Goal: Task Accomplishment & Management: Use online tool/utility

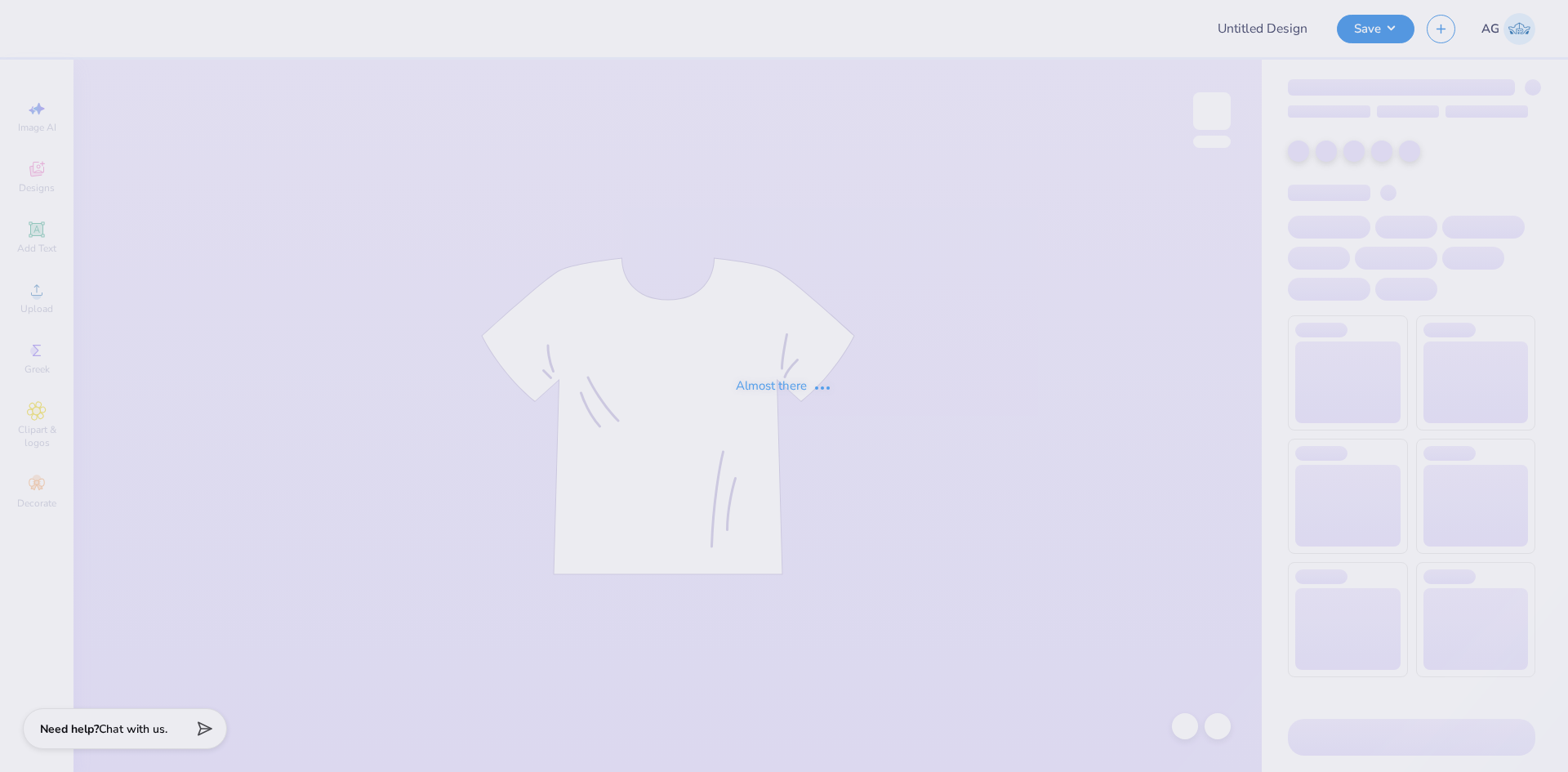
type input "ATO FALL RUSH"
type input "12"
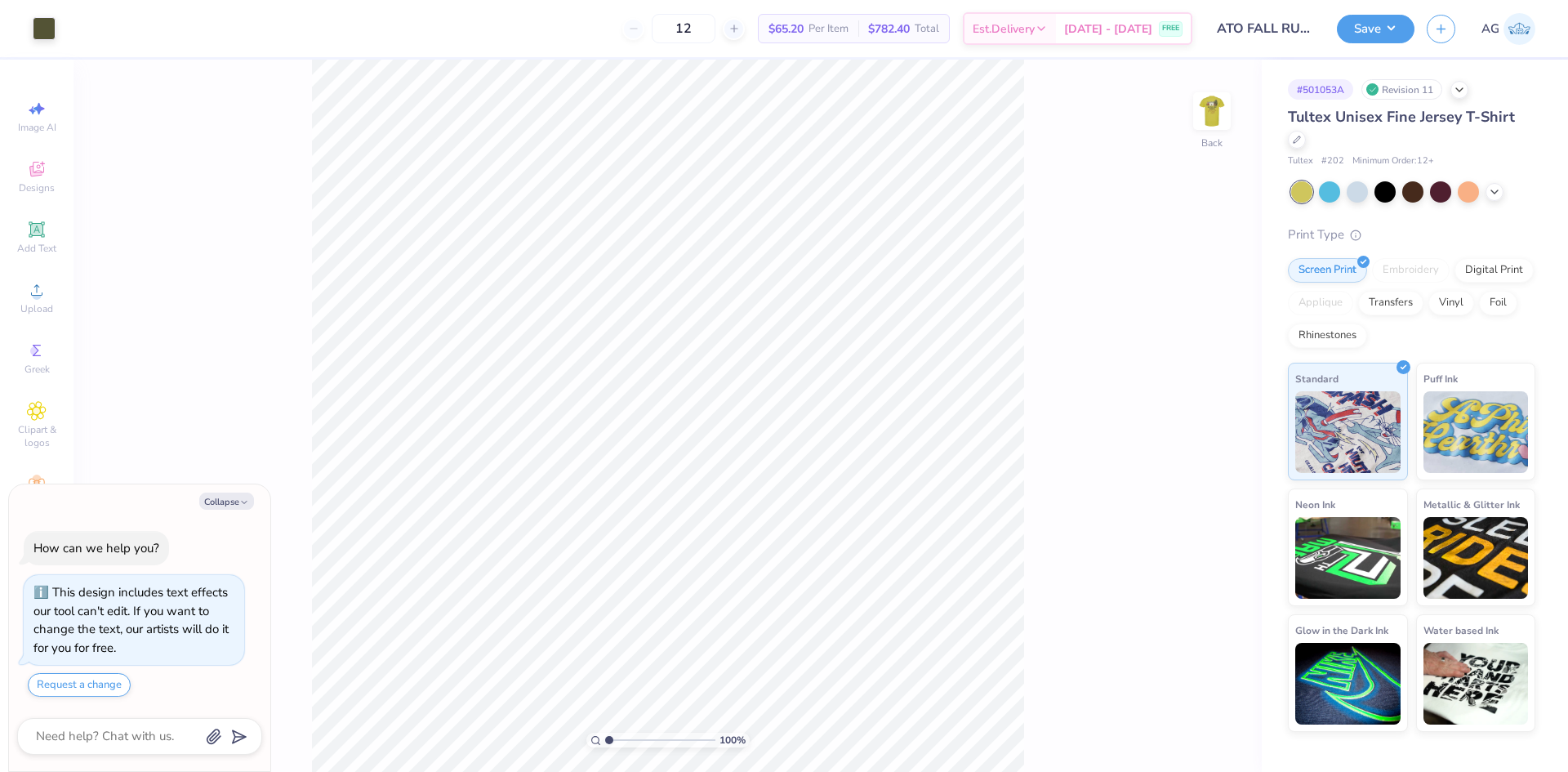
type textarea "x"
drag, startPoint x: 613, startPoint y: 738, endPoint x: 655, endPoint y: 733, distance: 42.3
type input "5.28"
click at [655, 733] on input "range" at bounding box center [660, 740] width 110 height 15
click at [311, 771] on html "Art colors 12 $65.20 Per Item $782.40 Total Est. Delivery [DATE] - [DATE] FREE …" at bounding box center [784, 386] width 1568 height 772
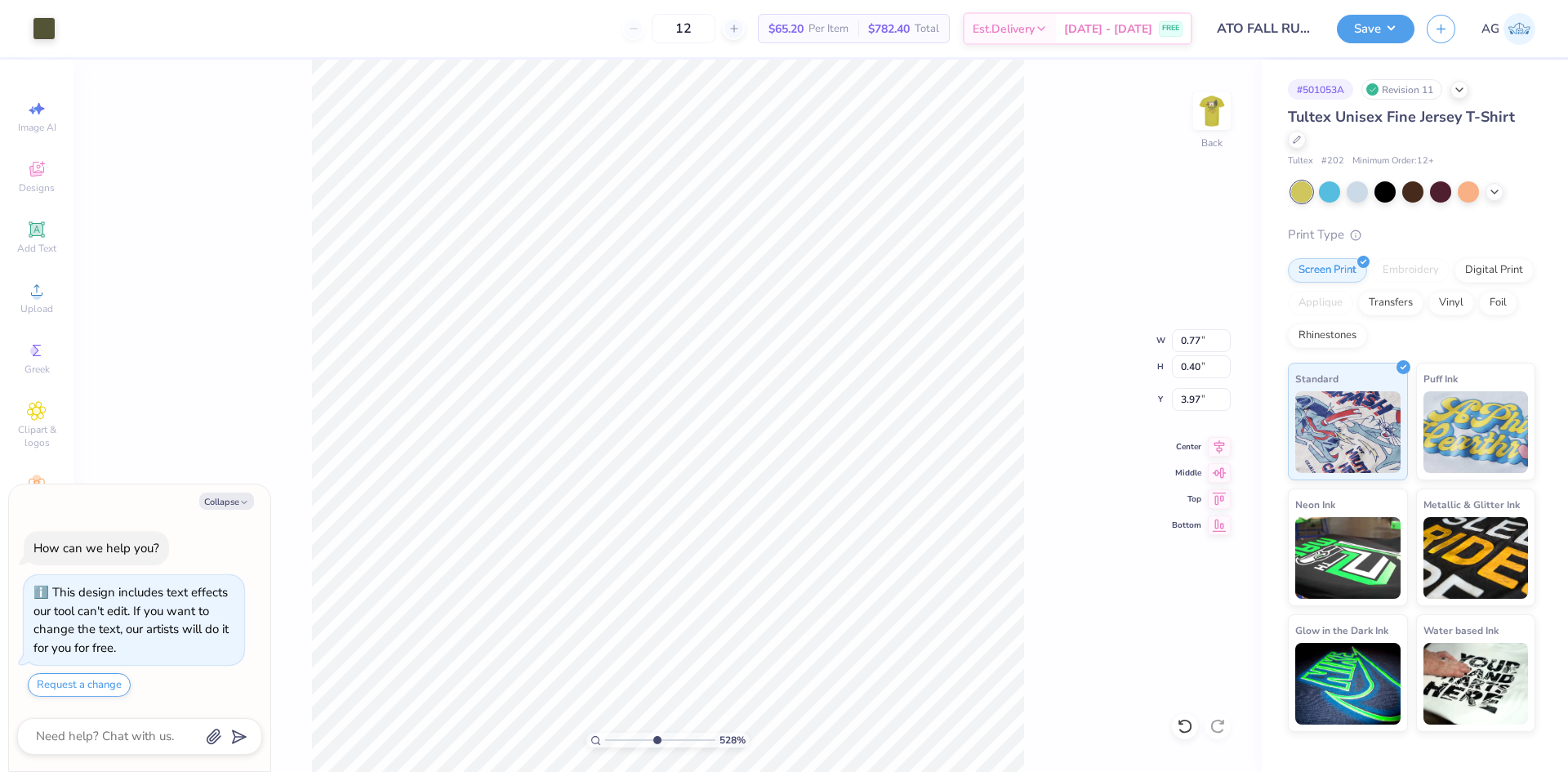
type textarea "x"
type input "4.19"
drag, startPoint x: 654, startPoint y: 737, endPoint x: 634, endPoint y: 733, distance: 20.4
click at [633, 737] on input "range" at bounding box center [660, 740] width 110 height 15
type input "3.2"
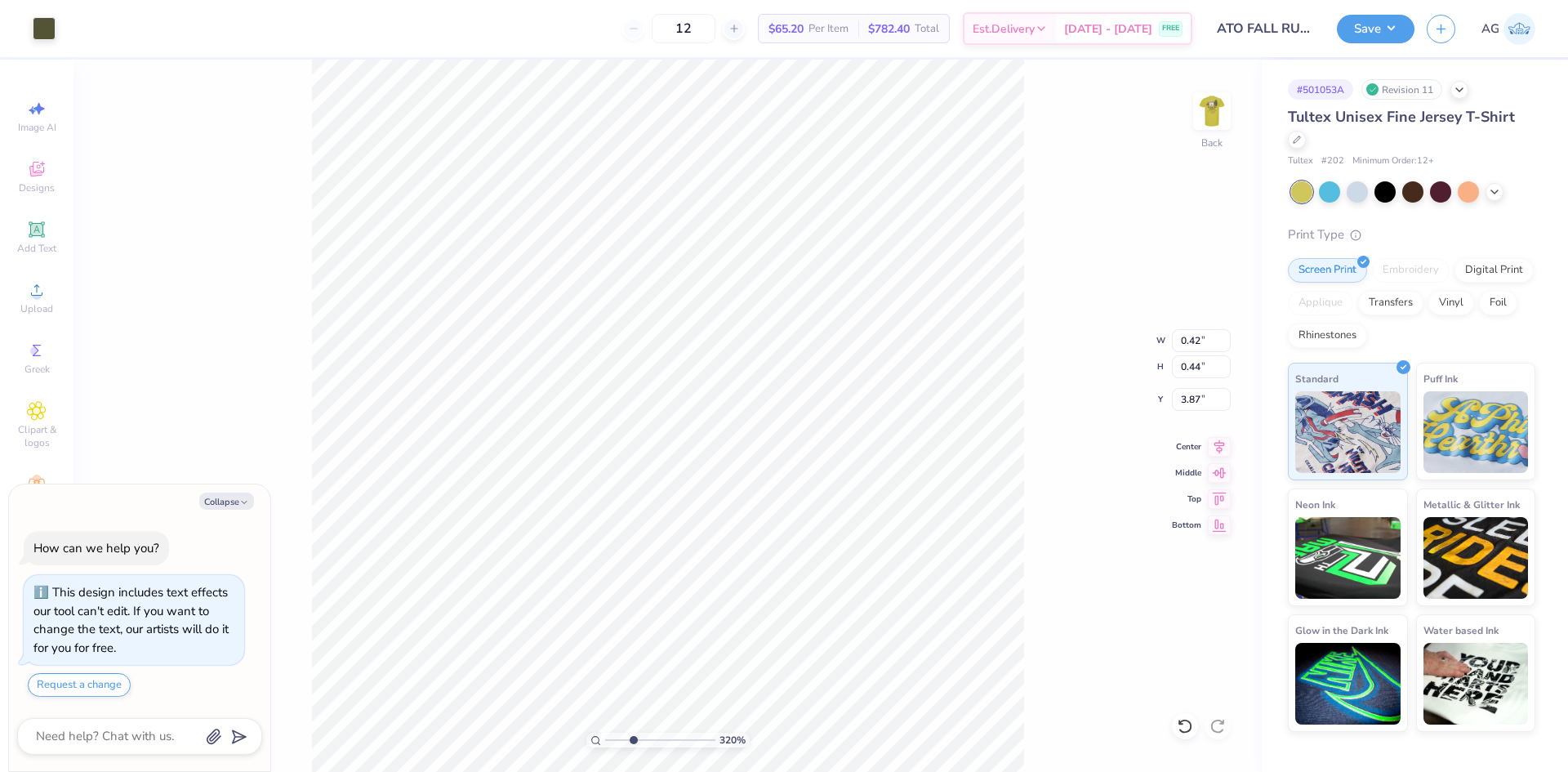
type textarea "x"
type input "0.62"
type input "0.61"
type input "2.98"
click at [1188, 733] on icon at bounding box center [1185, 726] width 17 height 17
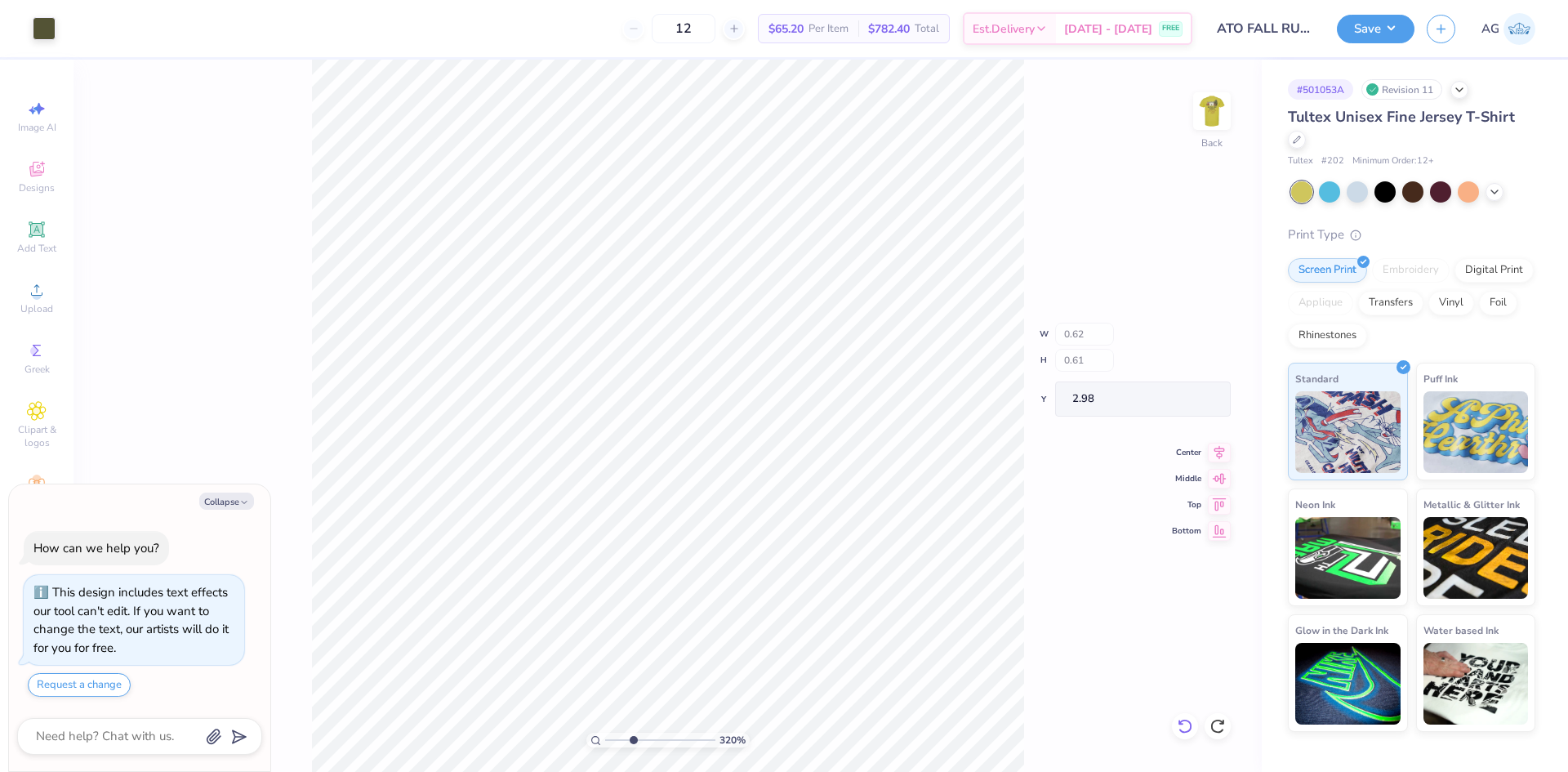
click at [1188, 733] on icon at bounding box center [1185, 726] width 17 height 17
click at [1188, 733] on div "320 % Back W 0.62 H 0.61 Y 2.98 Center Middle Top Bottom" at bounding box center [667, 415] width 1188 height 712
type textarea "x"
drag, startPoint x: 637, startPoint y: 746, endPoint x: 558, endPoint y: 740, distance: 79.2
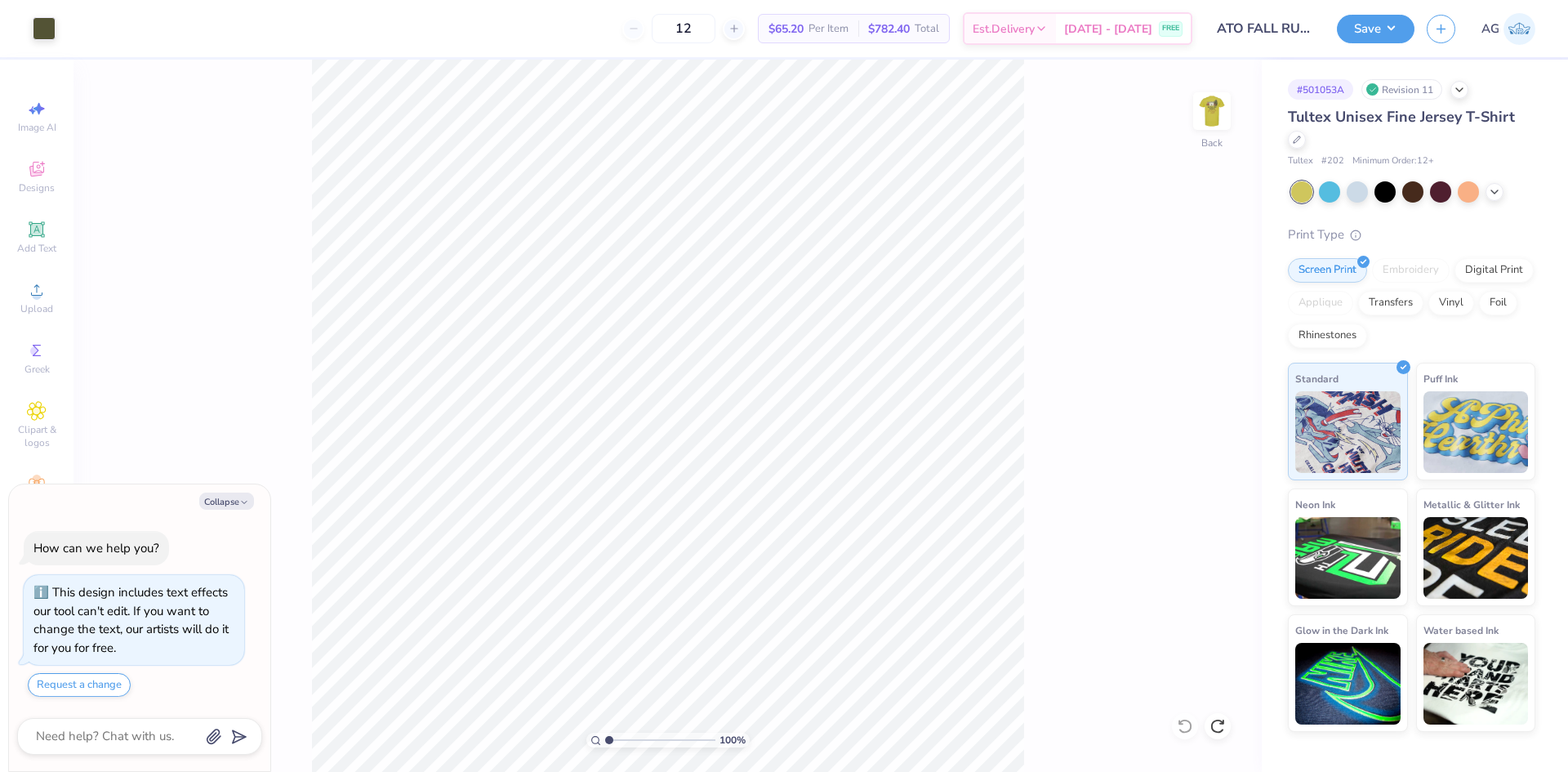
type input "1"
click at [605, 740] on input "range" at bounding box center [660, 740] width 110 height 15
click at [1221, 125] on img at bounding box center [1212, 111] width 65 height 65
type textarea "x"
type input "2.75"
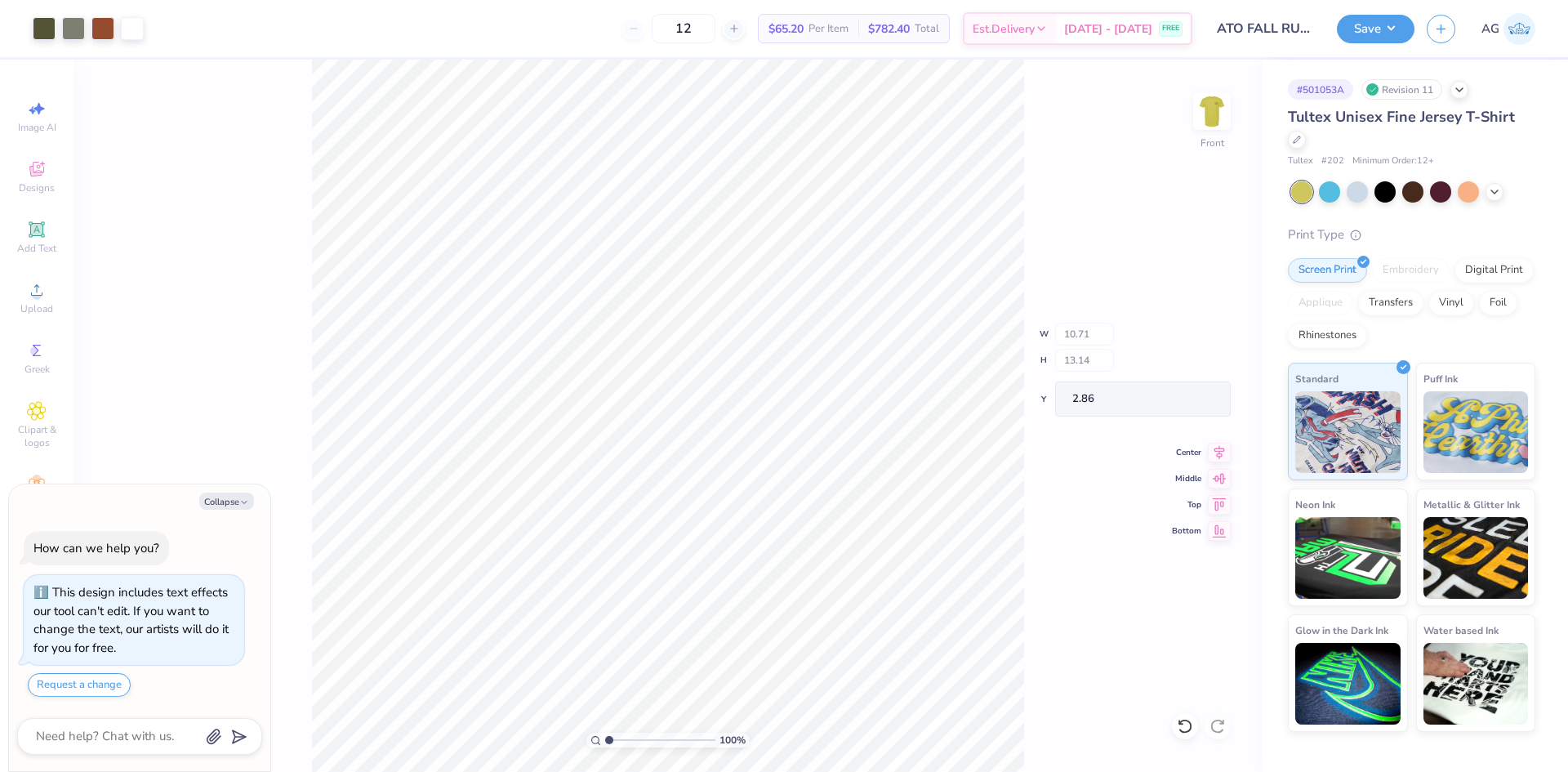
type input "3.21"
type input "12.59"
type textarea "x"
type input "13.97"
click at [1184, 722] on icon at bounding box center [1185, 726] width 17 height 17
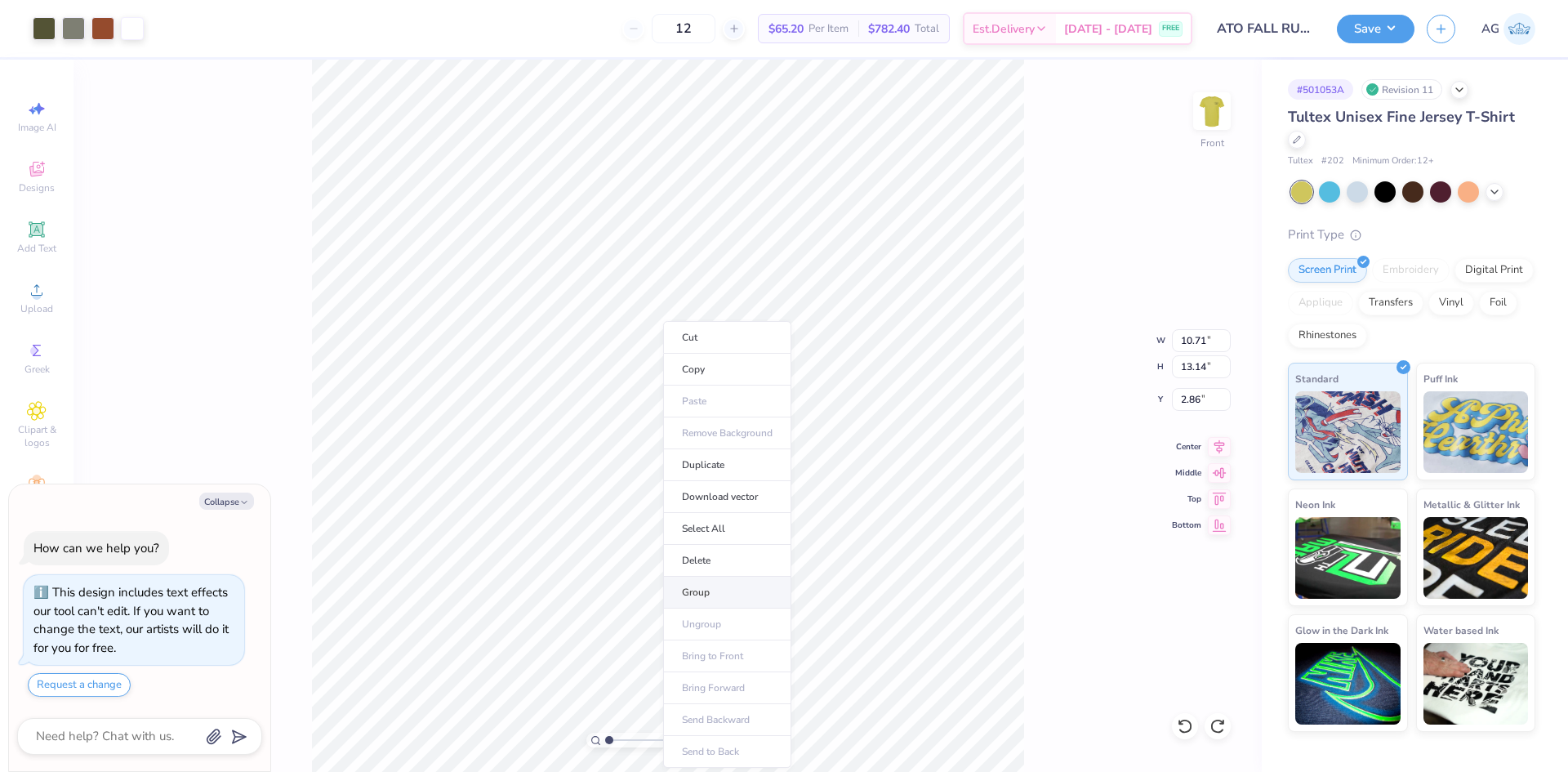
click at [737, 589] on li "Group" at bounding box center [727, 592] width 128 height 32
click at [1140, 85] on div "100 % Front W 10.71 10.71 " H 13.14 13.14 " Y 2.86 2.86 " Center Middle Top Bot…" at bounding box center [667, 415] width 1188 height 712
type textarea "x"
click at [657, 746] on div "100 %" at bounding box center [667, 415] width 712 height 712
drag, startPoint x: 611, startPoint y: 740, endPoint x: 716, endPoint y: 746, distance: 105.2
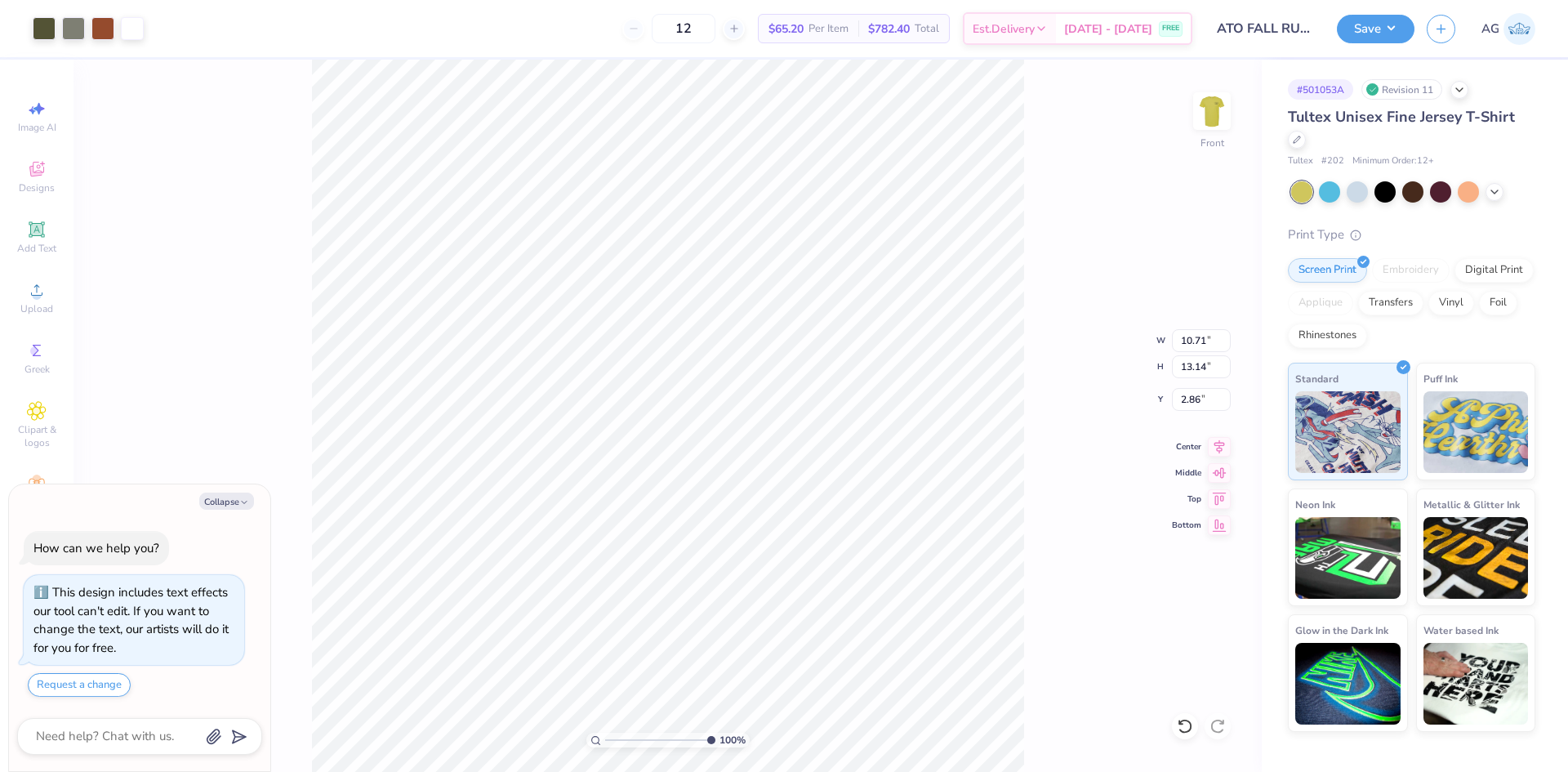
click at [715, 746] on input "range" at bounding box center [660, 740] width 110 height 15
click at [447, 771] on html "Art colors 12 $65.20 Per Item $782.40 Total Est. Delivery [DATE] - [DATE] FREE …" at bounding box center [784, 386] width 1568 height 772
click at [504, 771] on html "Art colors 12 $65.20 Per Item $782.40 Total Est. Delivery [DATE] - [DATE] FREE …" at bounding box center [784, 386] width 1568 height 772
click at [535, 771] on html "Art colors 12 $65.20 Per Item $782.40 Total Est. Delivery [DATE] - [DATE] FREE …" at bounding box center [784, 386] width 1568 height 772
click at [601, 771] on html "Art colors 12 $65.20 Per Item $782.40 Total Est. Delivery [DATE] - [DATE] FREE …" at bounding box center [784, 386] width 1568 height 772
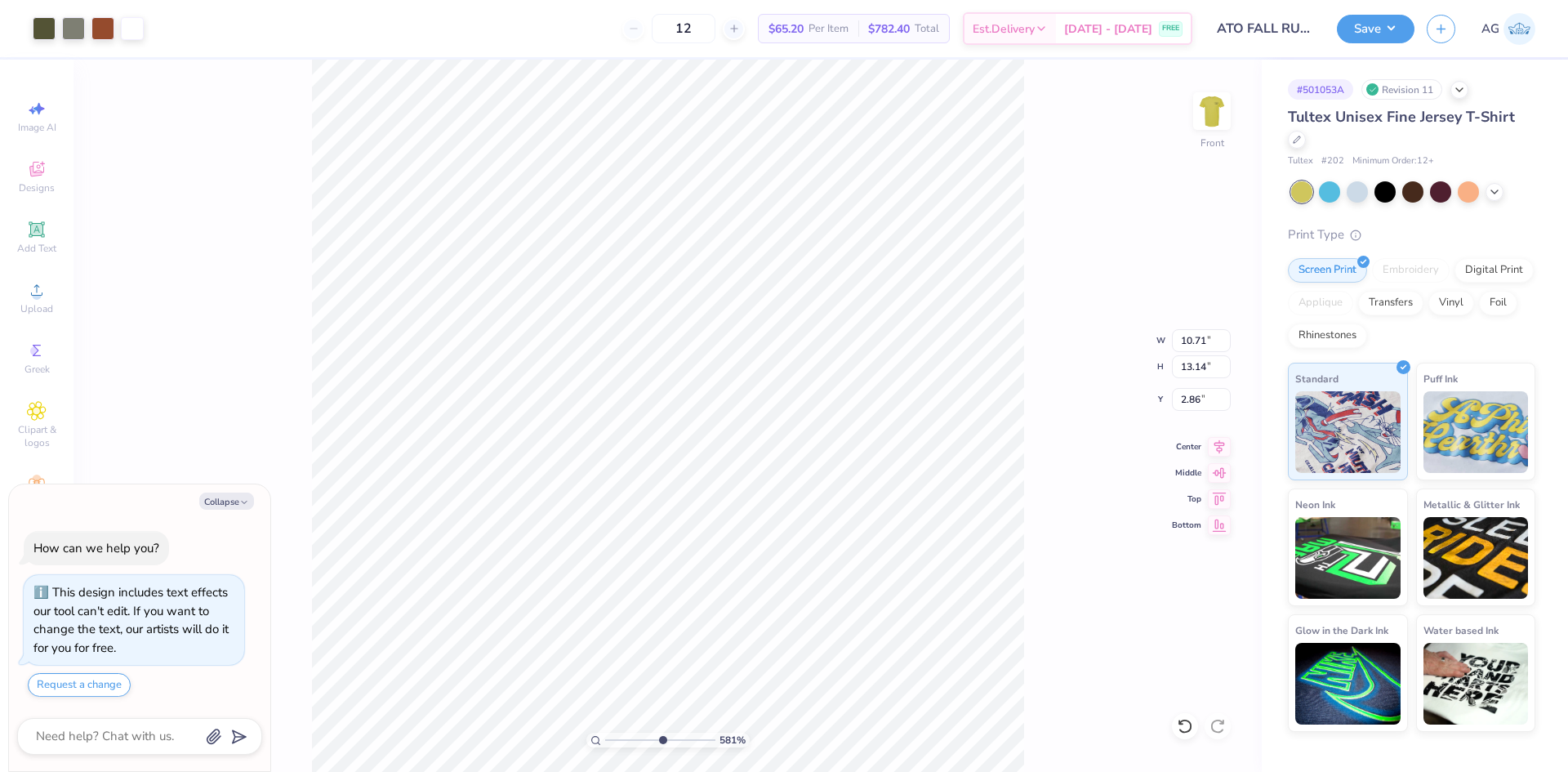
drag, startPoint x: 695, startPoint y: 738, endPoint x: 661, endPoint y: 732, distance: 34.5
type input "5.81"
click at [661, 732] on input "range" at bounding box center [660, 740] width 110 height 15
type textarea "x"
drag, startPoint x: 1212, startPoint y: 216, endPoint x: 1094, endPoint y: 425, distance: 240.0
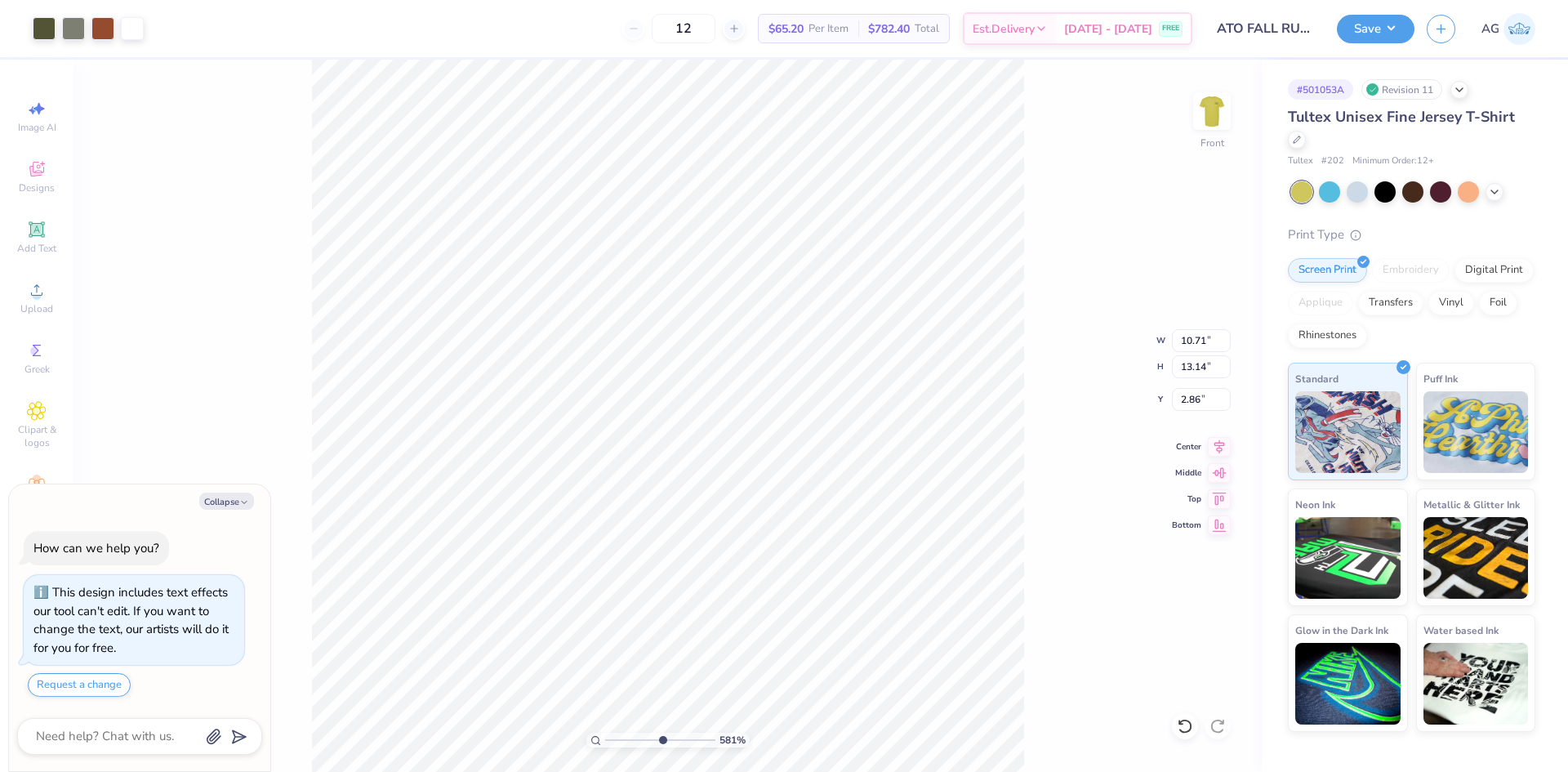
click at [1208, 220] on div "581 % Front W 10.71 10.71 " H 13.14 13.14 " Y 2.86 2.86 " Center [GEOGRAPHIC_DA…" at bounding box center [667, 415] width 1188 height 712
drag, startPoint x: 665, startPoint y: 741, endPoint x: 436, endPoint y: 712, distance: 230.8
type input "1"
click at [605, 732] on input "range" at bounding box center [660, 740] width 110 height 15
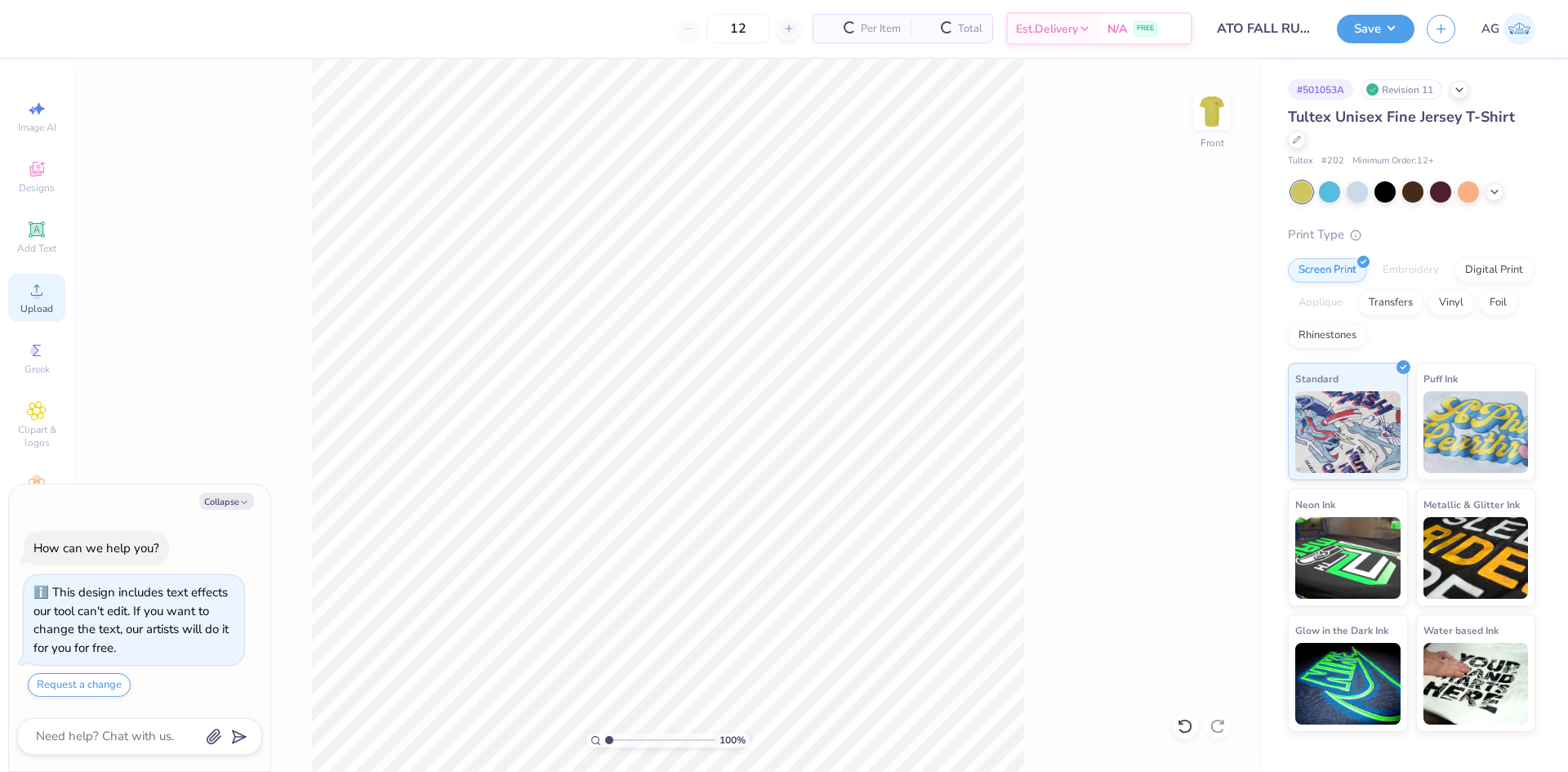
click at [36, 291] on icon at bounding box center [37, 290] width 12 height 12
click at [38, 305] on span "Upload" at bounding box center [37, 309] width 33 height 13
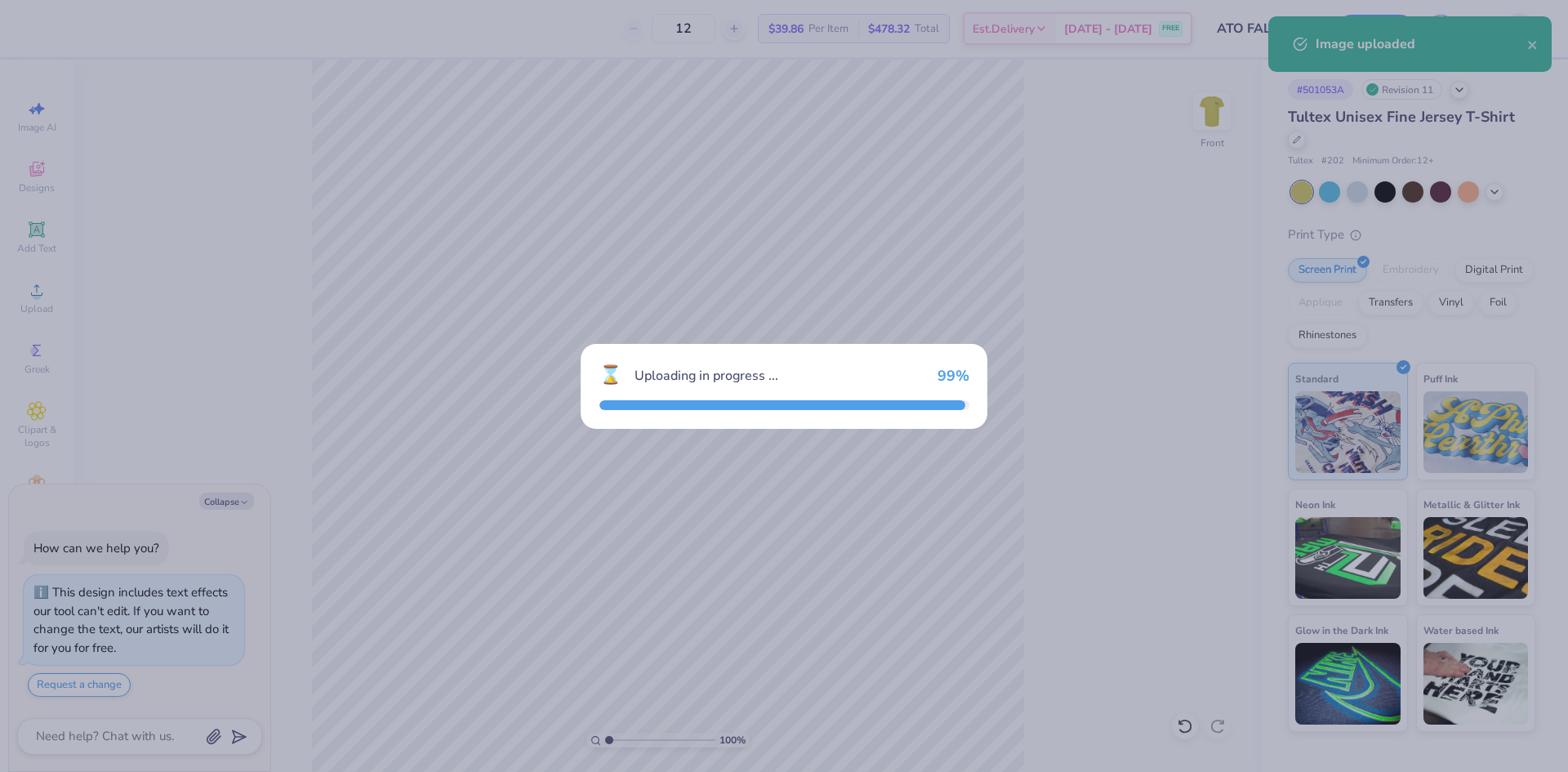
type textarea "x"
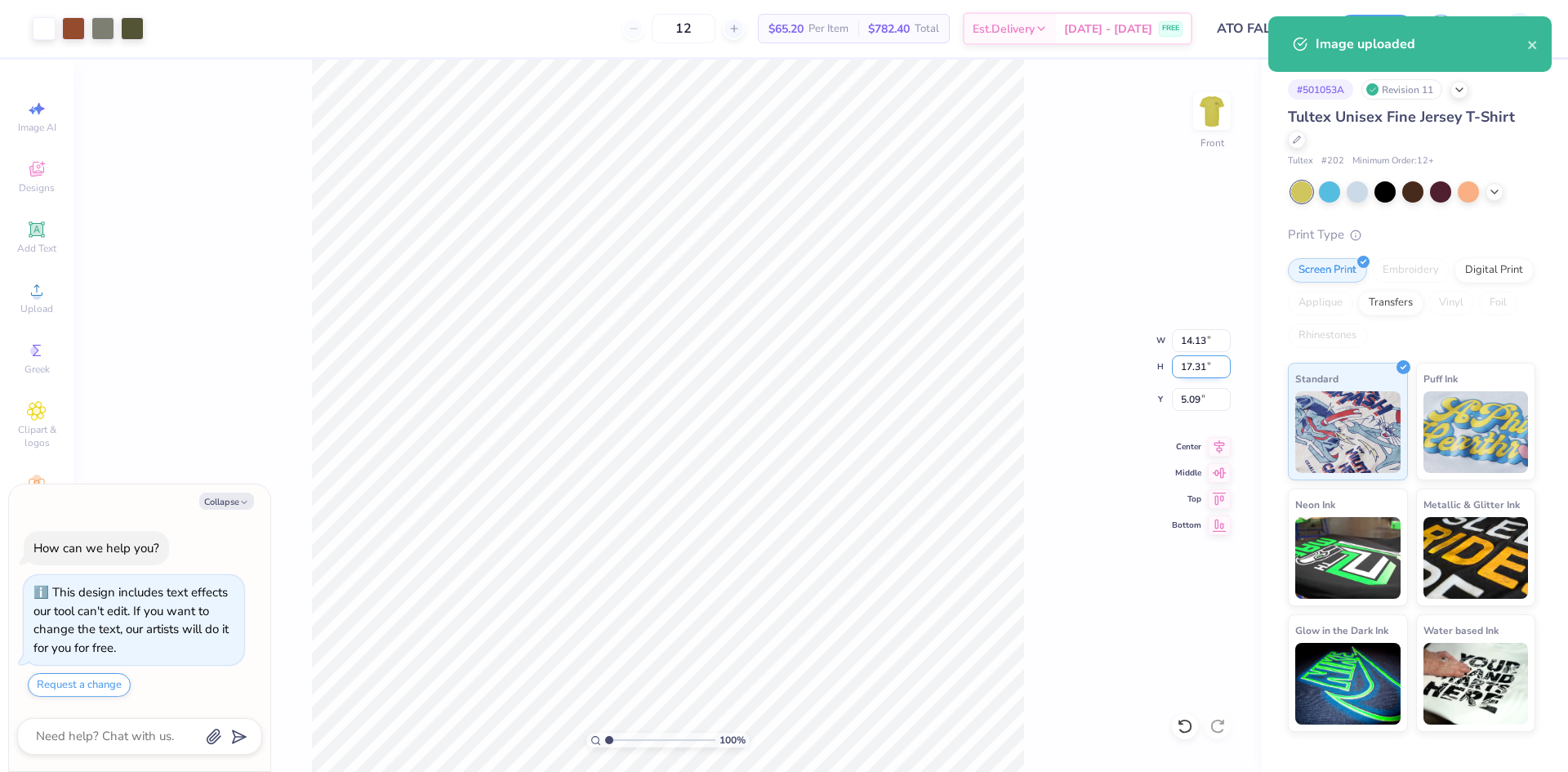
click at [1204, 365] on input "17.31" at bounding box center [1201, 367] width 59 height 23
type input "13.20"
type textarea "x"
type input "10.77"
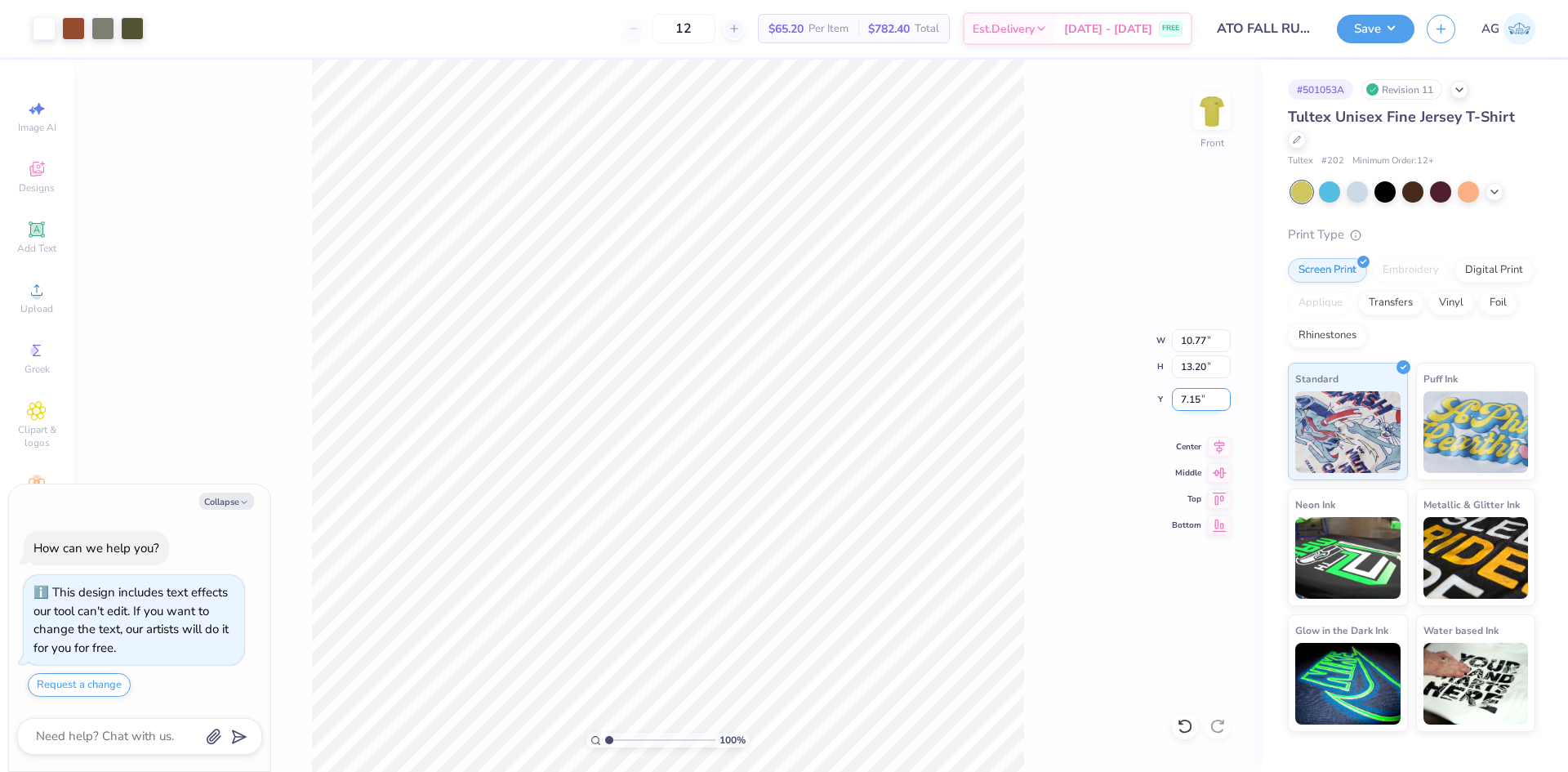
click at [1199, 401] on input "7.15" at bounding box center [1201, 399] width 59 height 23
type input "3.09"
click at [1213, 446] on icon at bounding box center [1219, 445] width 23 height 20
click at [1218, 127] on img at bounding box center [1212, 111] width 65 height 65
click at [53, 306] on div "Upload" at bounding box center [36, 298] width 57 height 48
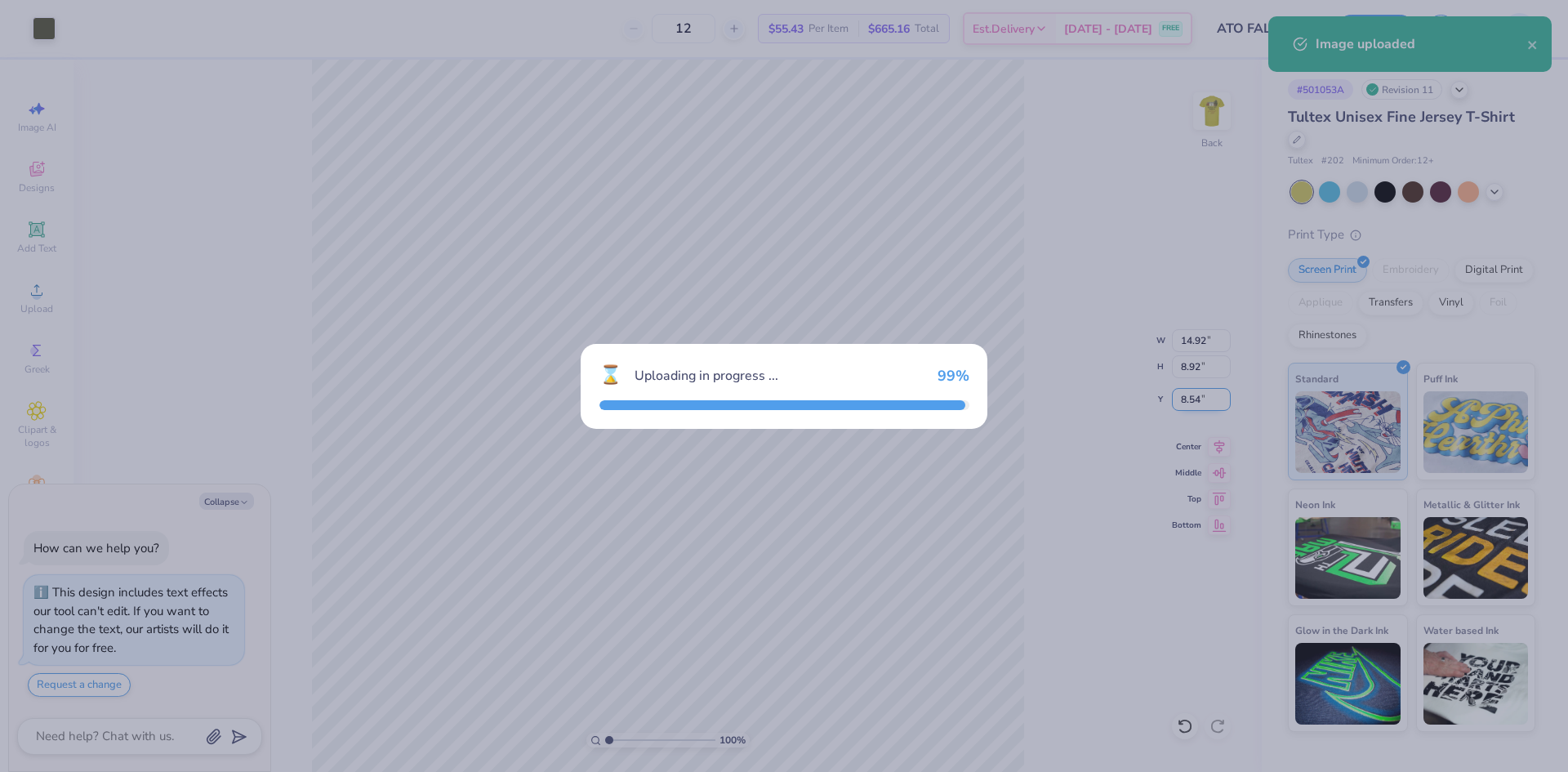
type textarea "x"
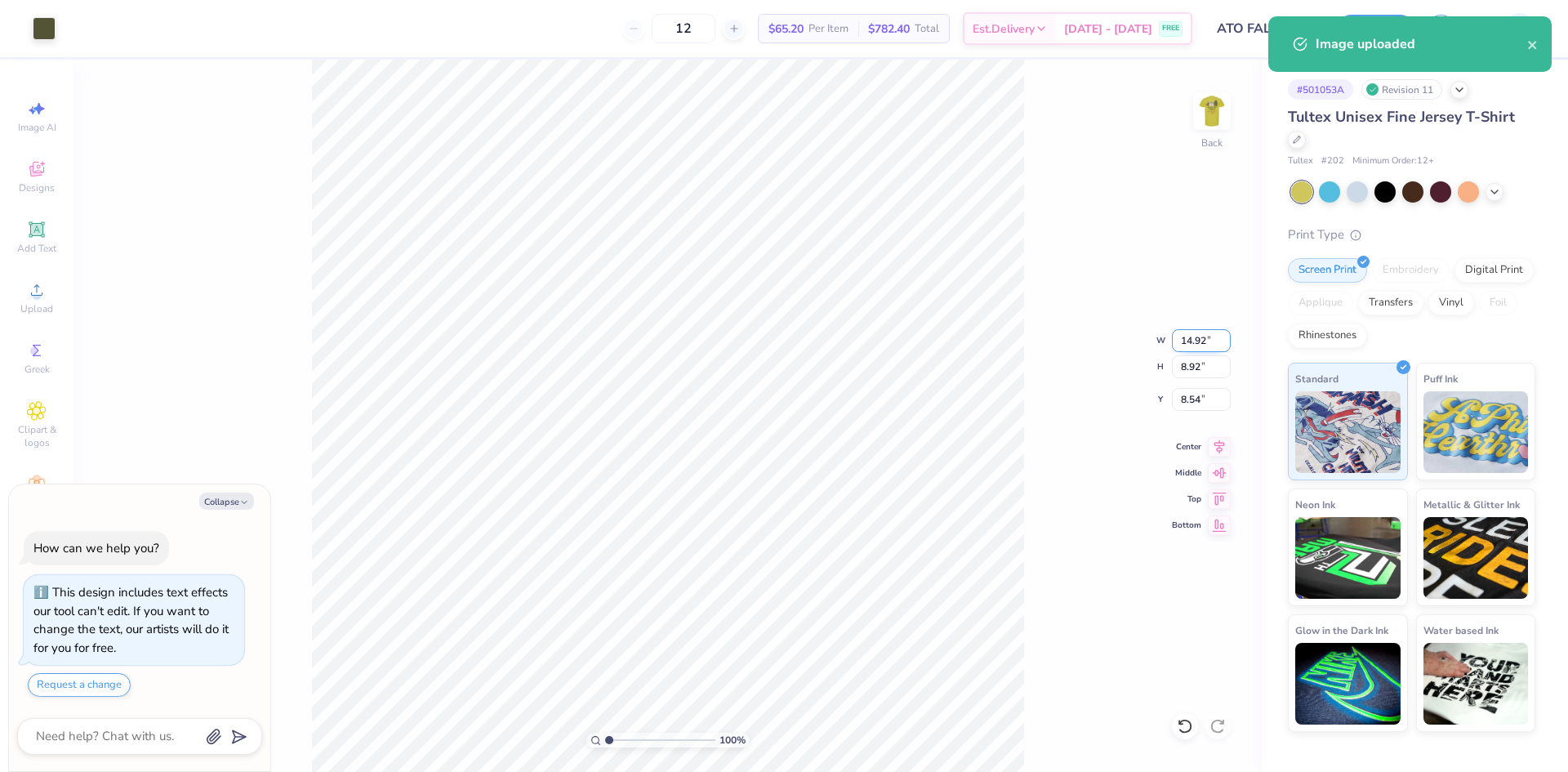
click at [1194, 344] on input "14.92" at bounding box center [1201, 341] width 59 height 23
type input "4.00"
type textarea "x"
type input "2.39"
type input "11.81"
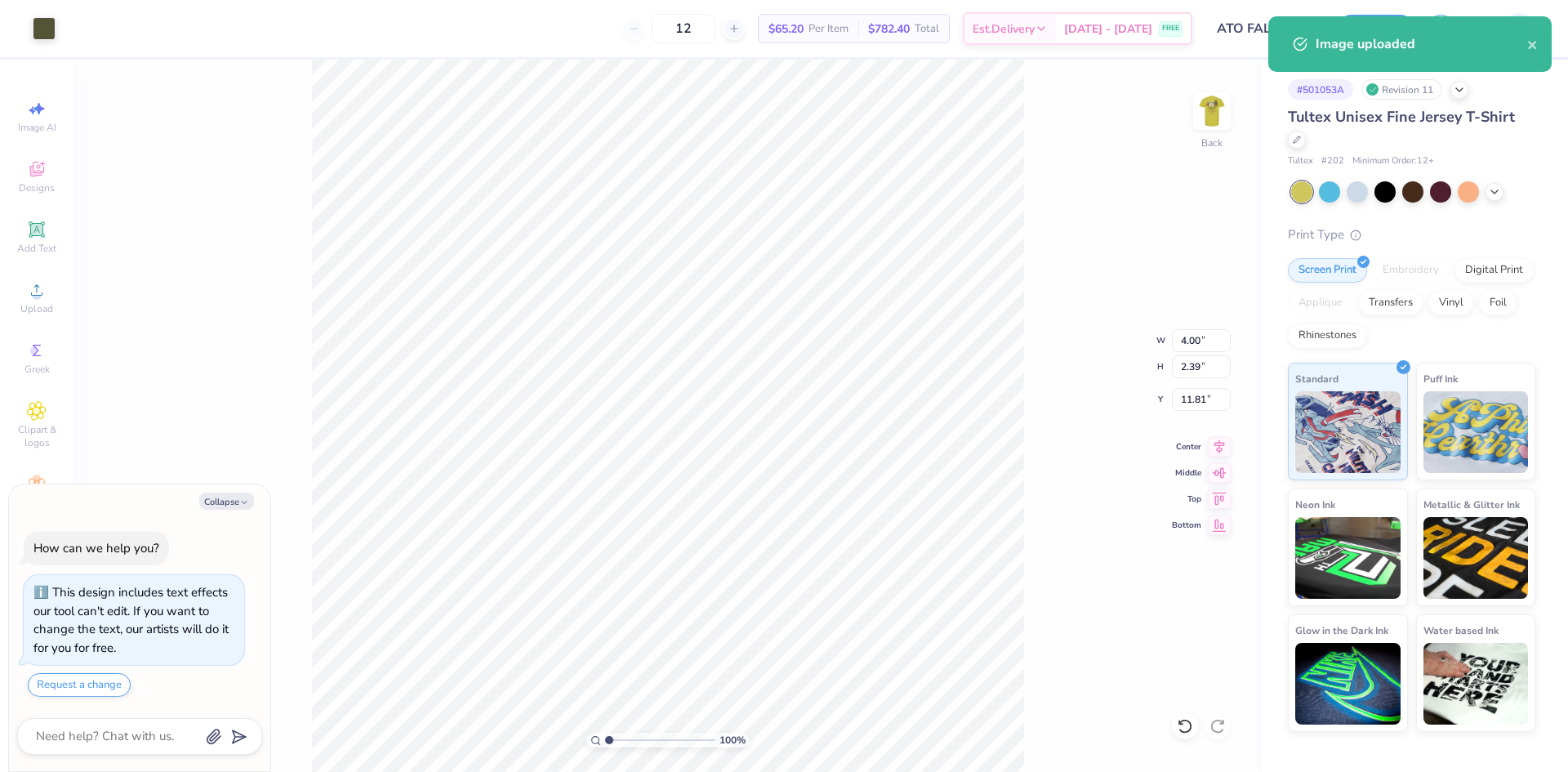
type textarea "x"
click at [1175, 398] on input "6.57" at bounding box center [1201, 399] width 59 height 23
type input "3"
type textarea "x"
type input "3.00"
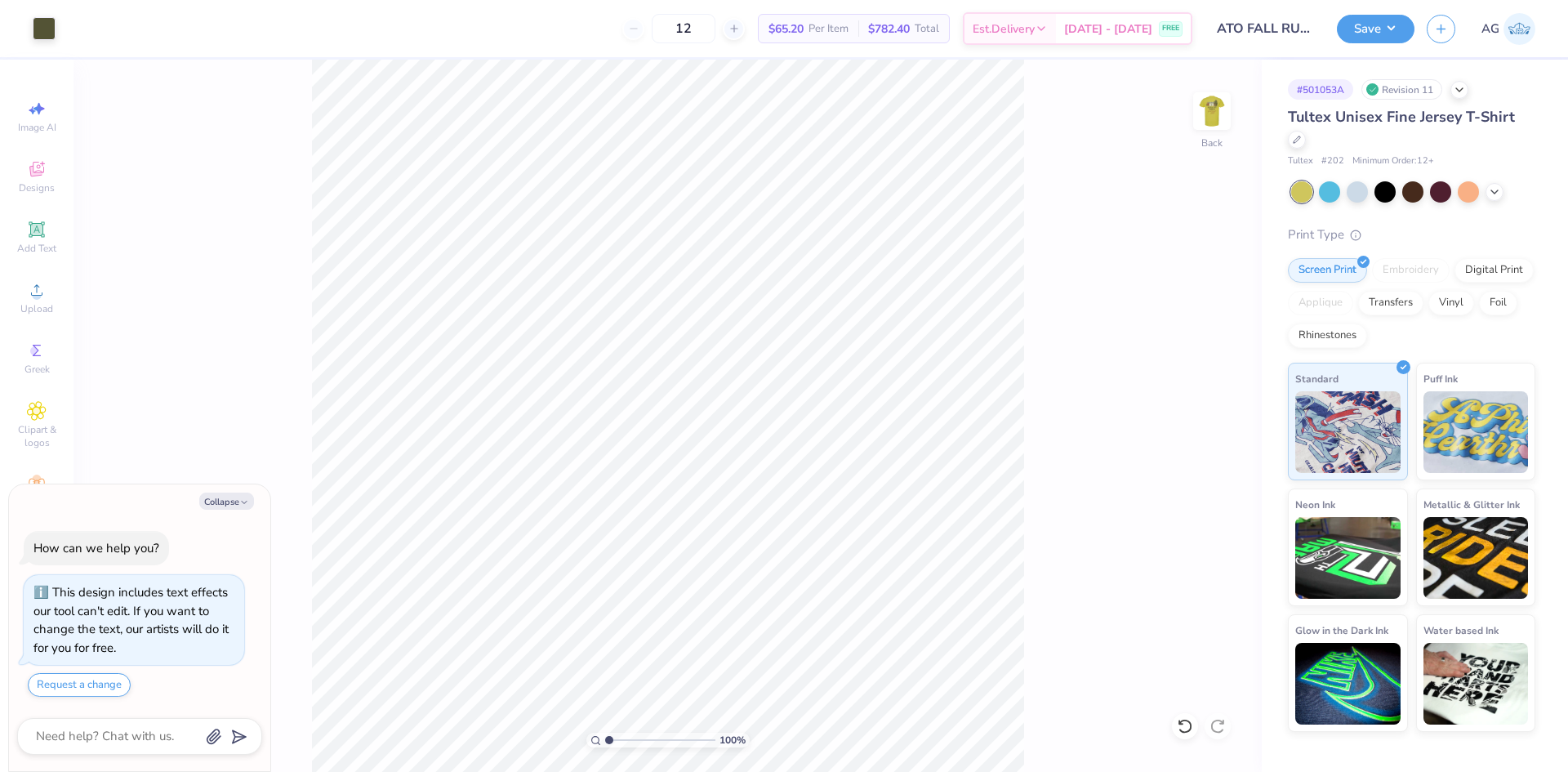
click at [1180, 122] on div "100 % Back" at bounding box center [667, 415] width 1188 height 712
click at [1233, 119] on div "100 % Back" at bounding box center [667, 415] width 1188 height 712
click at [1226, 131] on img at bounding box center [1212, 111] width 65 height 65
click at [1365, 36] on button "Save" at bounding box center [1375, 26] width 78 height 29
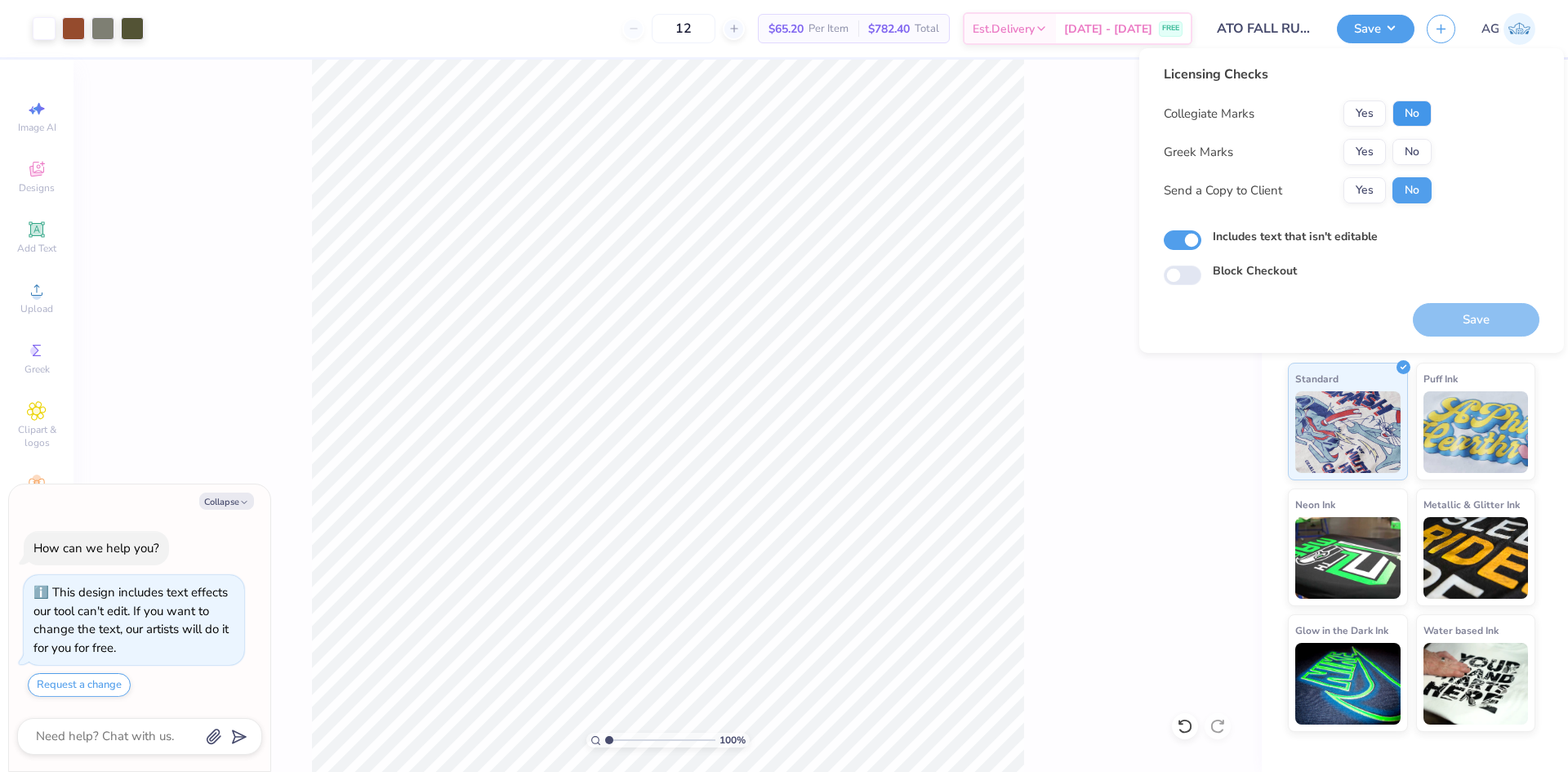
click at [1409, 115] on button "No" at bounding box center [1411, 114] width 39 height 26
click at [1382, 145] on button "Yes" at bounding box center [1364, 152] width 42 height 26
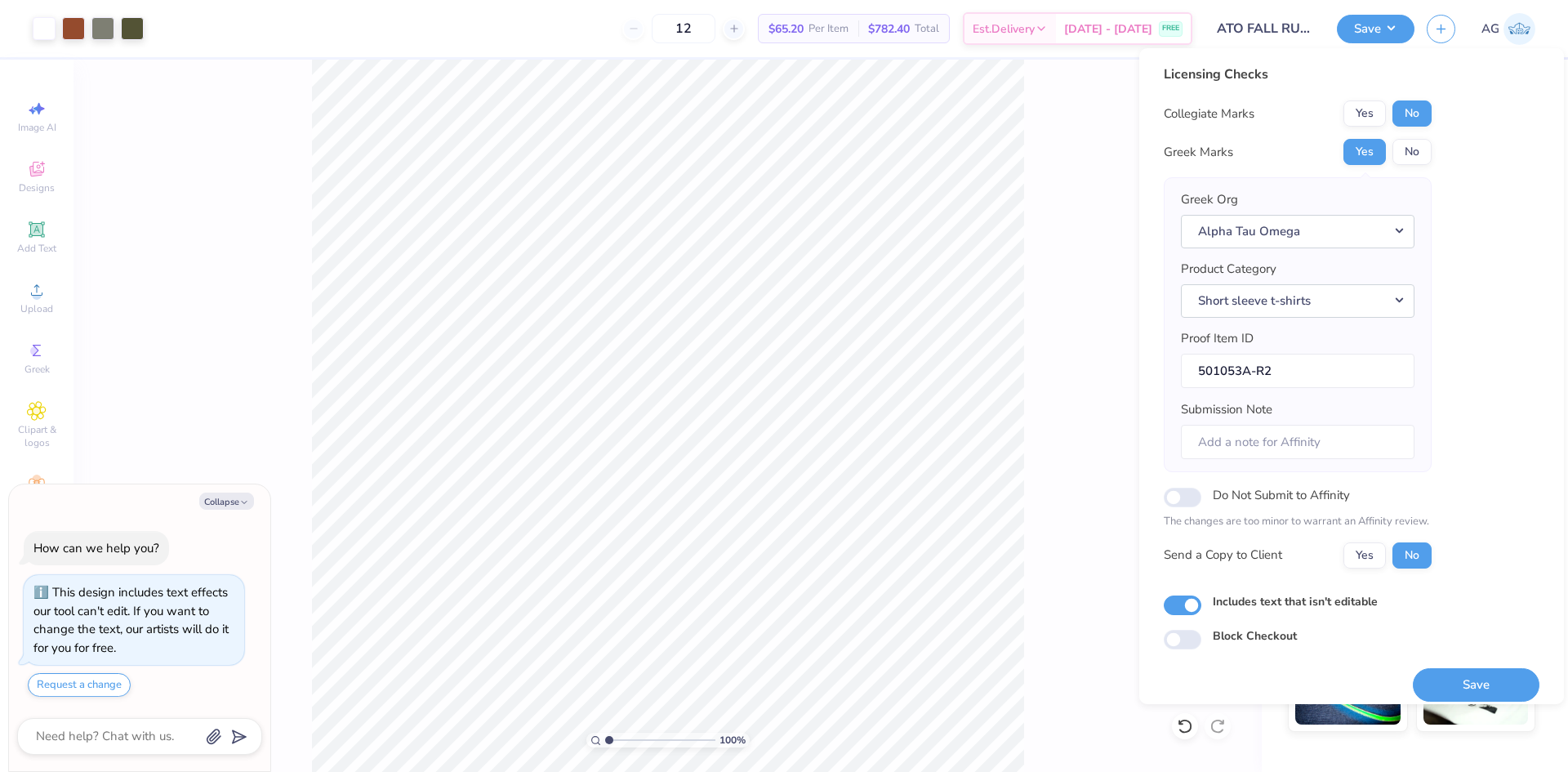
click at [1127, 236] on div "100 % Front" at bounding box center [667, 415] width 1188 height 712
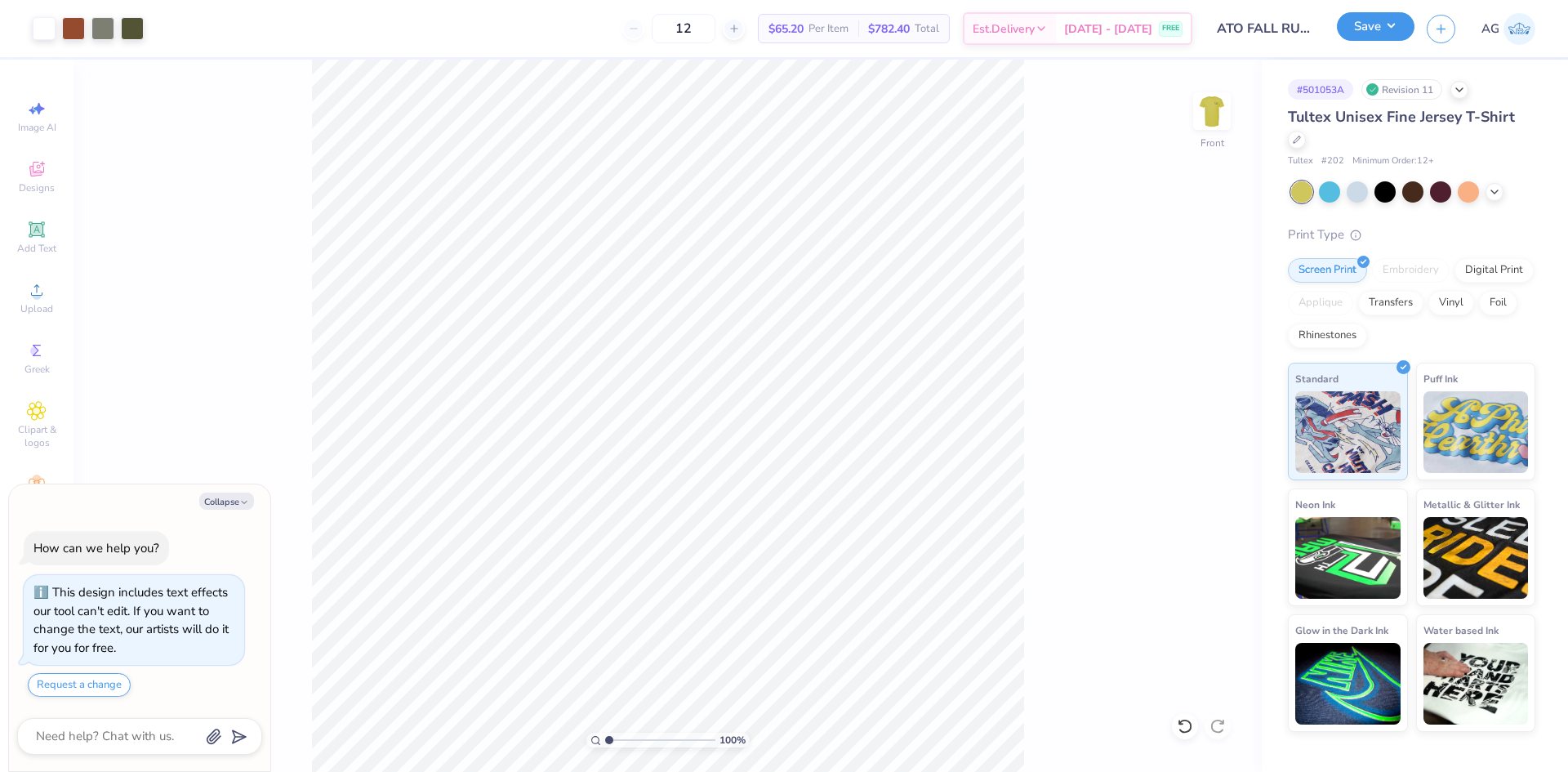
click at [1381, 32] on button "Save" at bounding box center [1375, 26] width 78 height 29
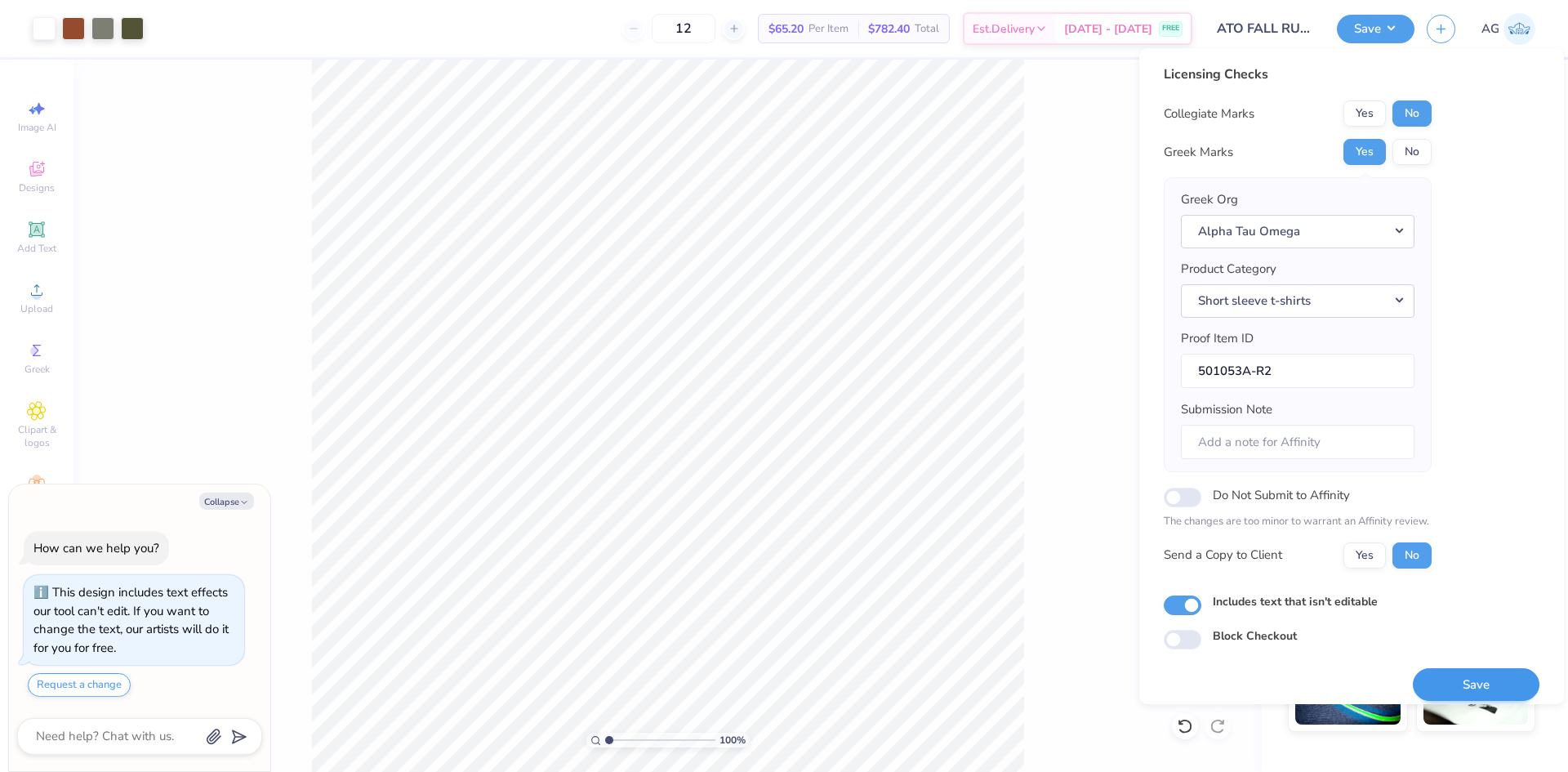
click at [1466, 655] on div "Save" at bounding box center [1475, 674] width 126 height 51
click at [1474, 678] on button "Save" at bounding box center [1475, 684] width 126 height 34
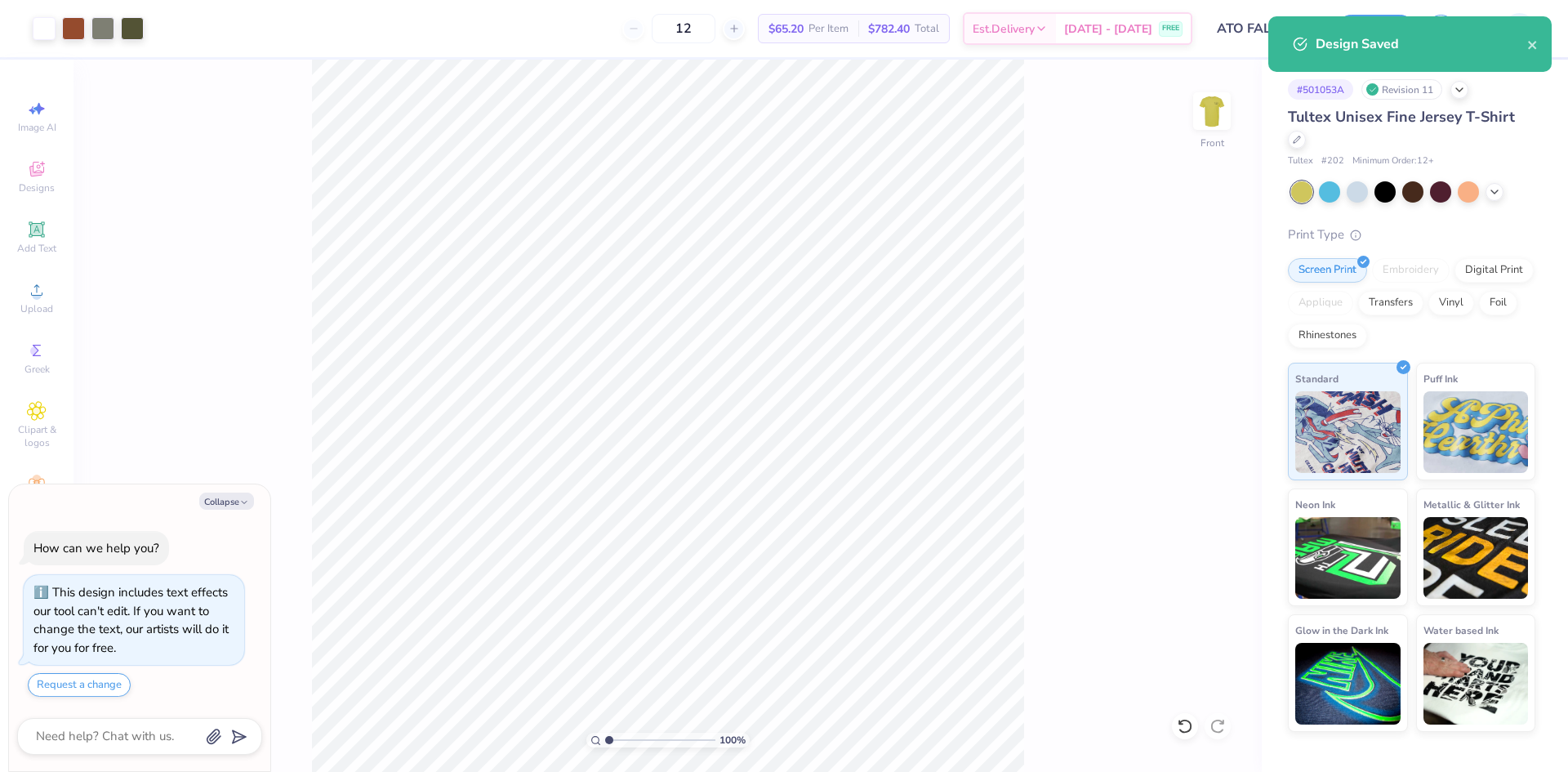
type textarea "x"
